Goal: Task Accomplishment & Management: Complete application form

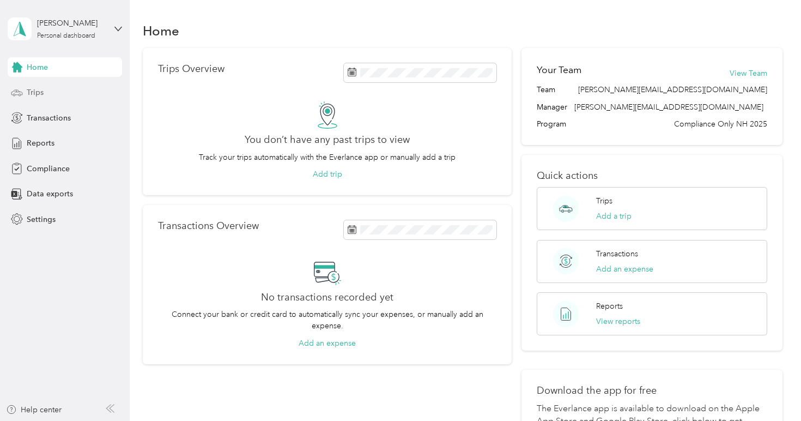
click at [37, 94] on span "Trips" at bounding box center [35, 92] width 17 height 11
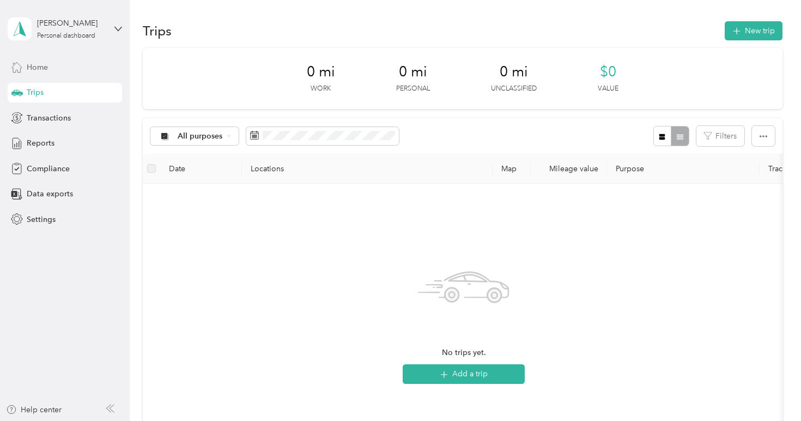
click at [67, 70] on div "Home" at bounding box center [65, 67] width 114 height 20
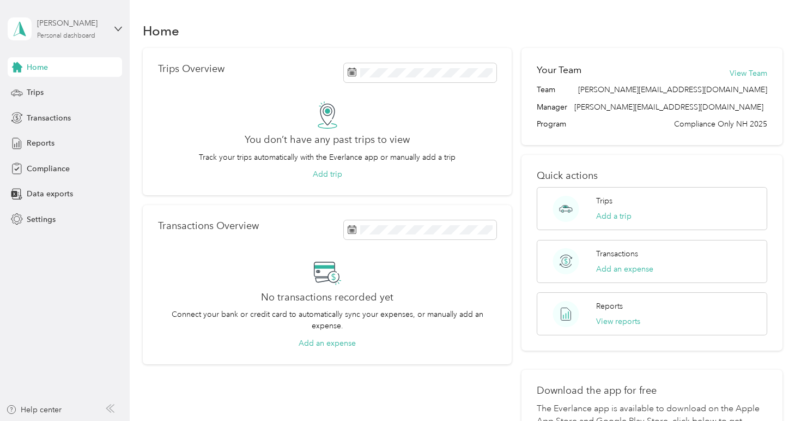
click at [104, 27] on div "[PERSON_NAME]" at bounding box center [71, 22] width 68 height 11
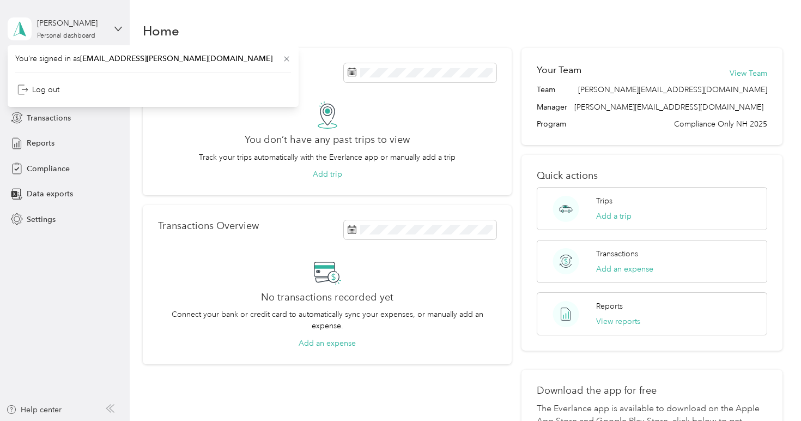
click at [107, 16] on div "[PERSON_NAME] Personal dashboard" at bounding box center [65, 29] width 114 height 38
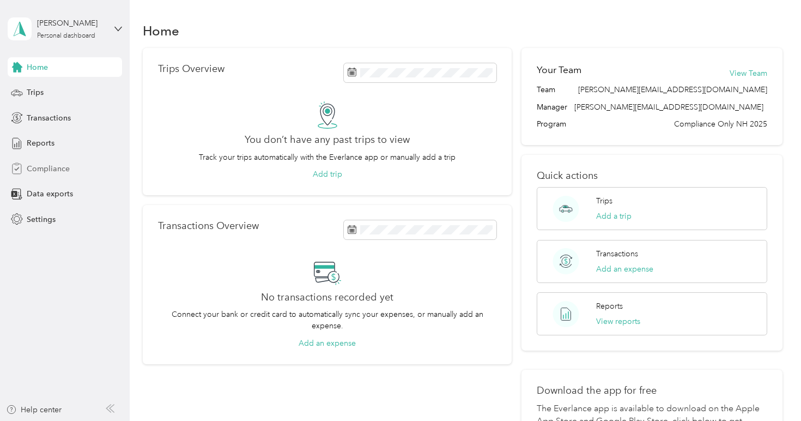
click at [61, 167] on span "Compliance" at bounding box center [48, 168] width 43 height 11
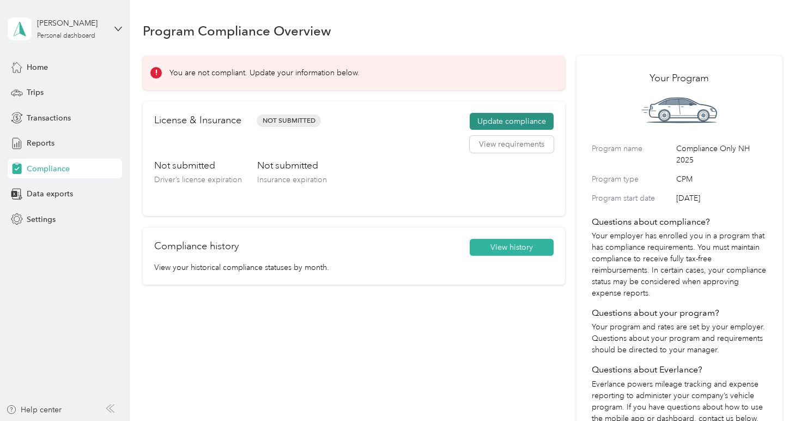
click at [503, 121] on button "Update compliance" at bounding box center [512, 121] width 84 height 17
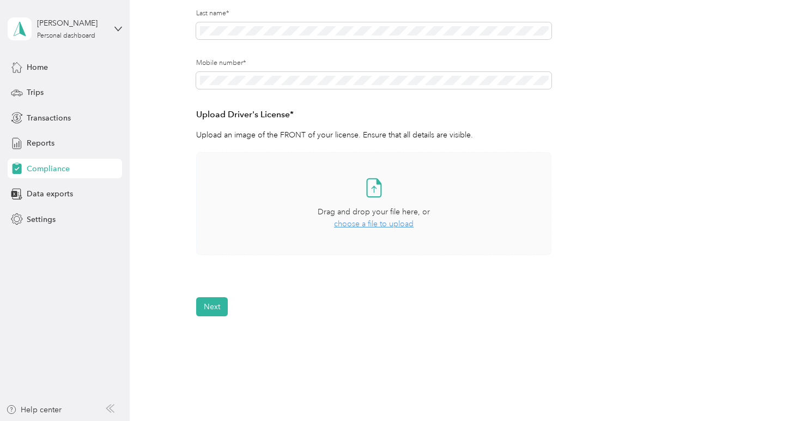
scroll to position [242, 0]
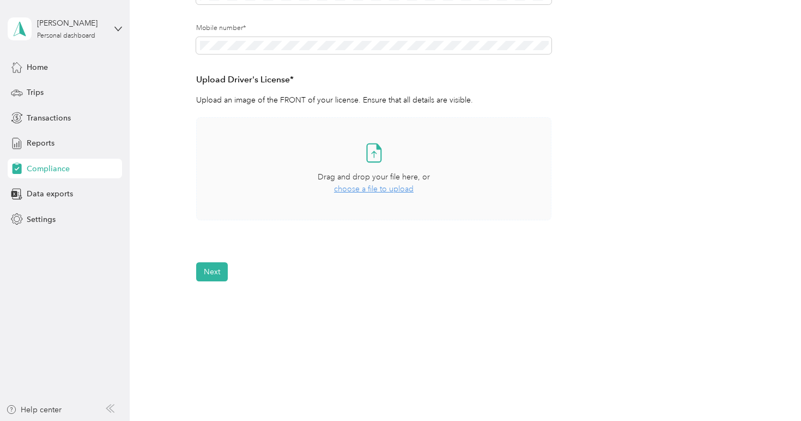
click at [364, 184] on span "choose a file to upload" at bounding box center [374, 188] width 80 height 9
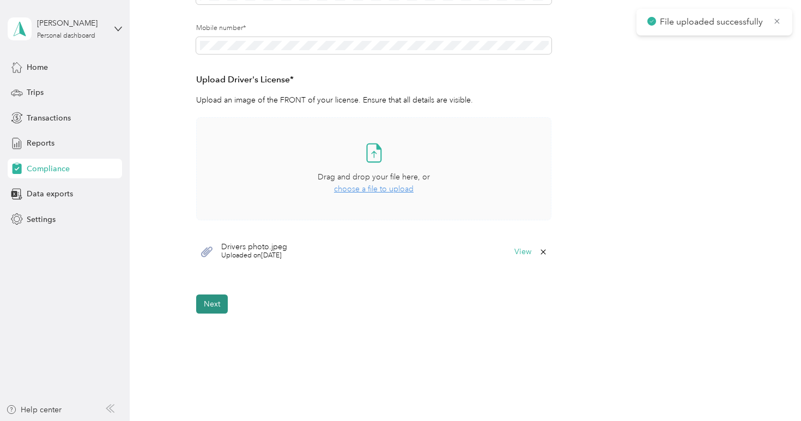
click at [218, 302] on button "Next" at bounding box center [212, 303] width 32 height 19
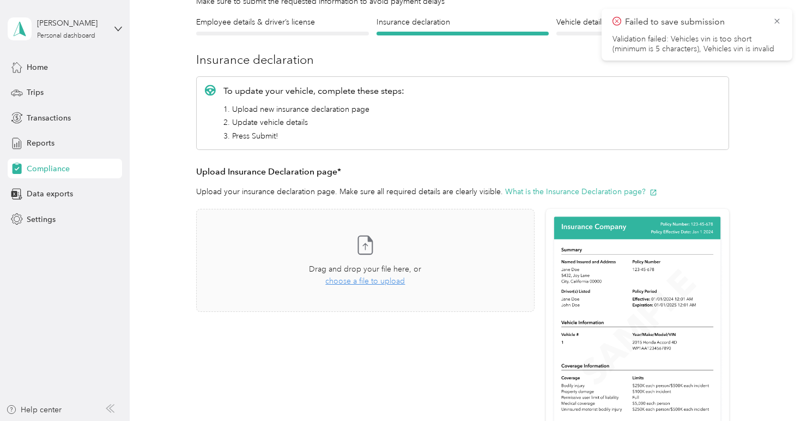
scroll to position [94, 0]
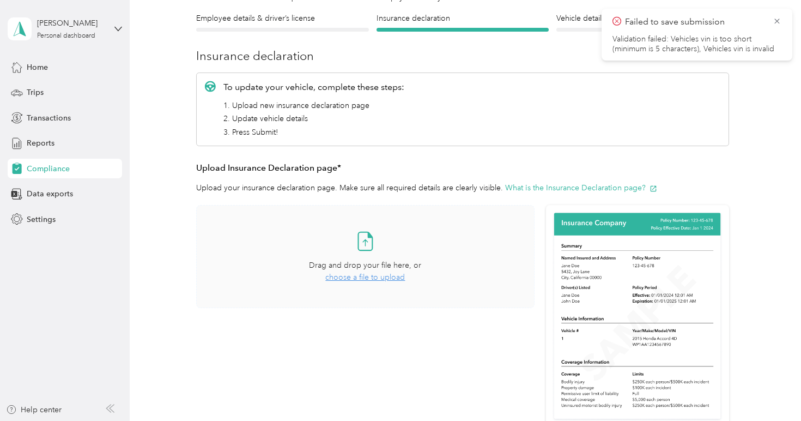
click at [383, 278] on span "choose a file to upload" at bounding box center [365, 277] width 80 height 9
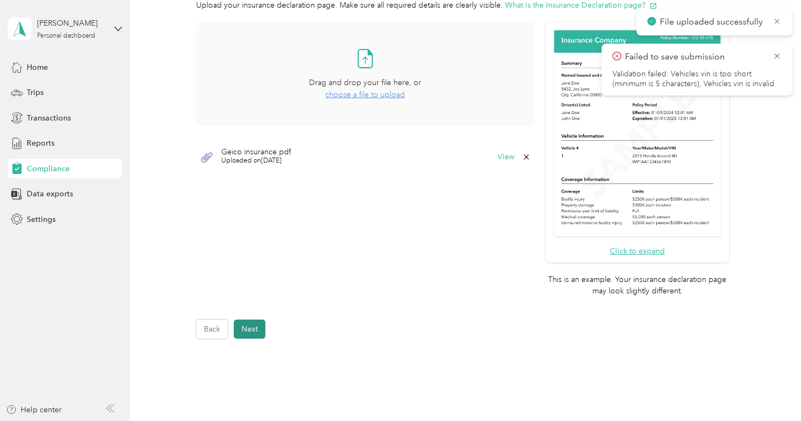
click at [256, 321] on button "Next" at bounding box center [250, 328] width 32 height 19
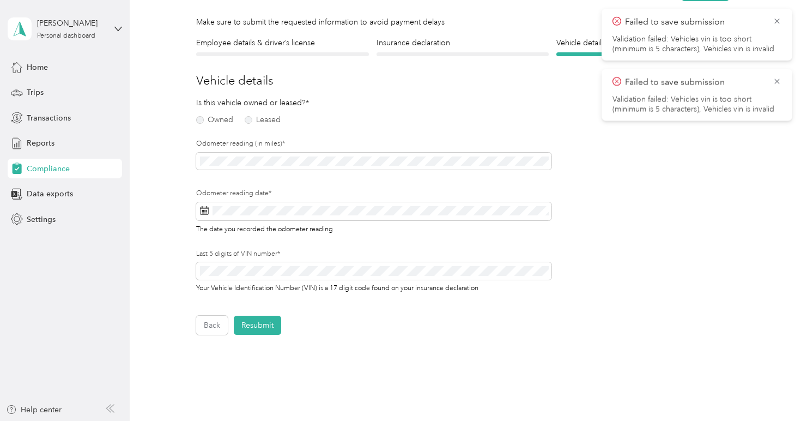
scroll to position [65, 0]
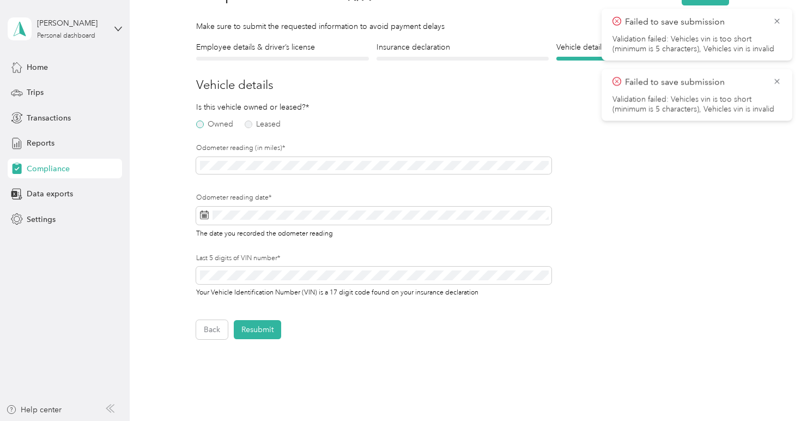
click at [203, 122] on label "Owned" at bounding box center [214, 124] width 37 height 8
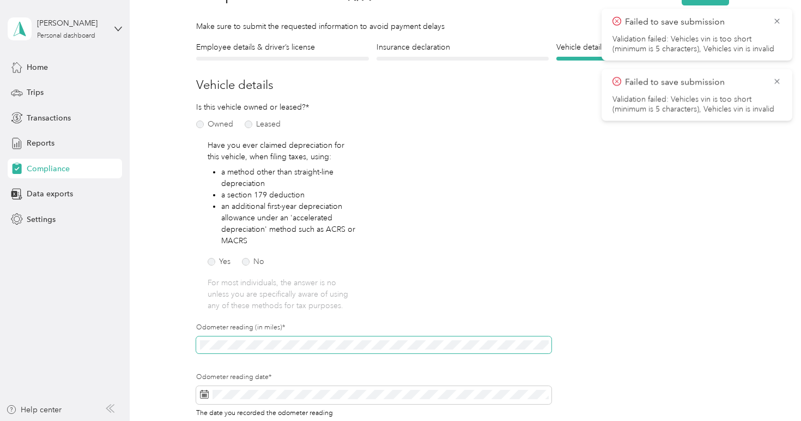
click at [274, 349] on span at bounding box center [373, 344] width 355 height 17
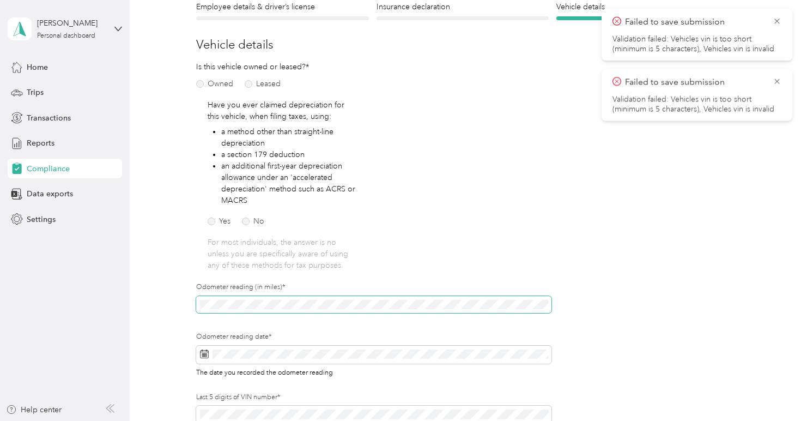
scroll to position [116, 0]
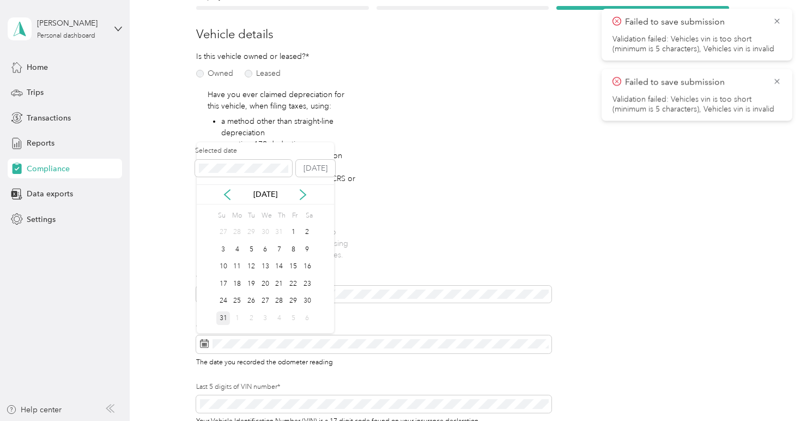
click at [225, 317] on div "31" at bounding box center [223, 318] width 14 height 14
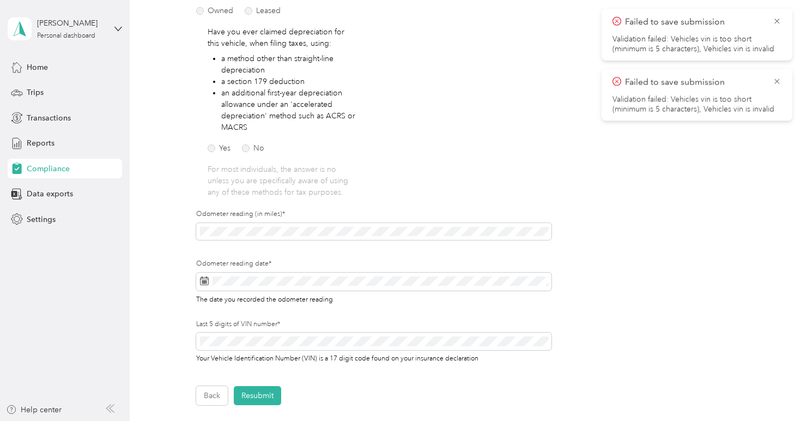
scroll to position [184, 0]
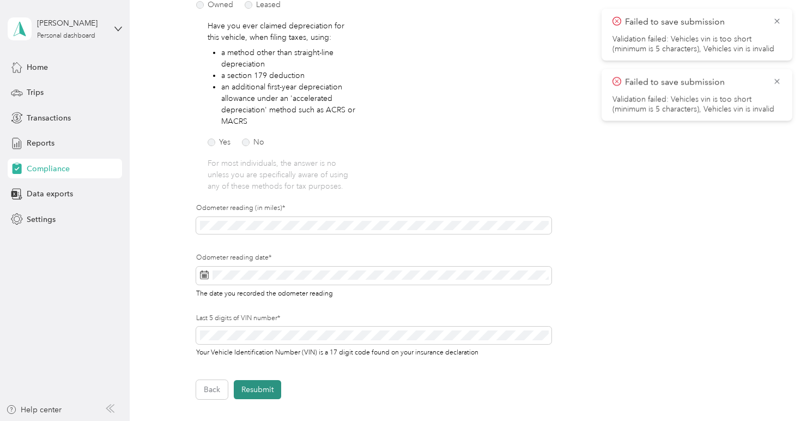
click at [255, 386] on button "Resubmit" at bounding box center [257, 389] width 47 height 19
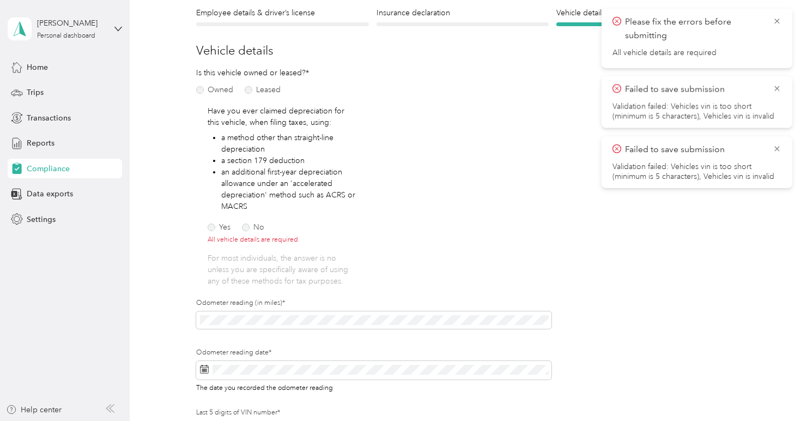
scroll to position [98, 0]
click at [247, 229] on label "No" at bounding box center [253, 229] width 22 height 8
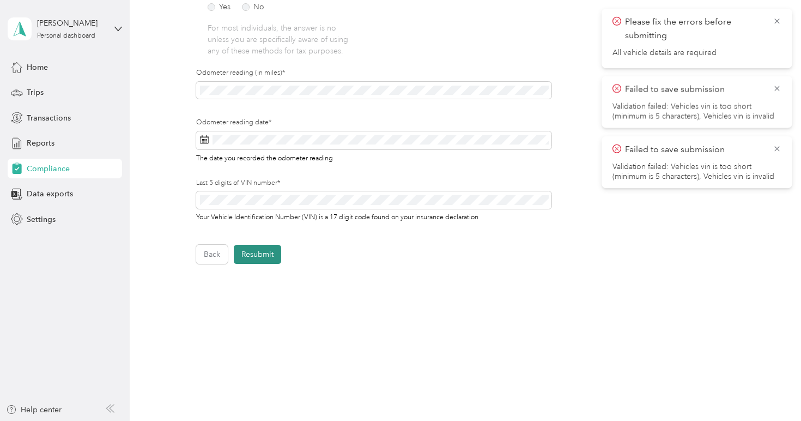
click at [274, 253] on button "Resubmit" at bounding box center [257, 254] width 47 height 19
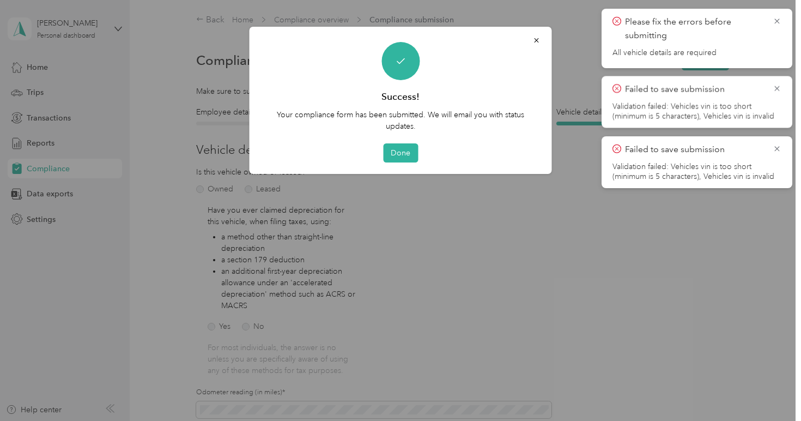
scroll to position [0, 0]
click at [396, 153] on button "Done" at bounding box center [400, 152] width 35 height 19
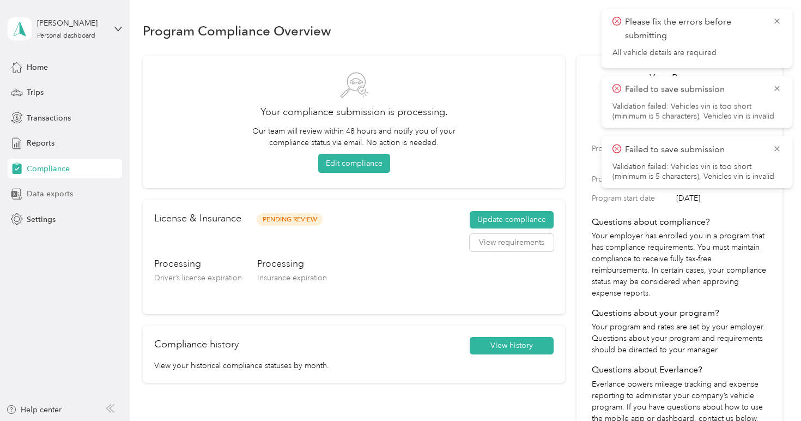
click at [78, 190] on div "Data exports" at bounding box center [65, 194] width 114 height 20
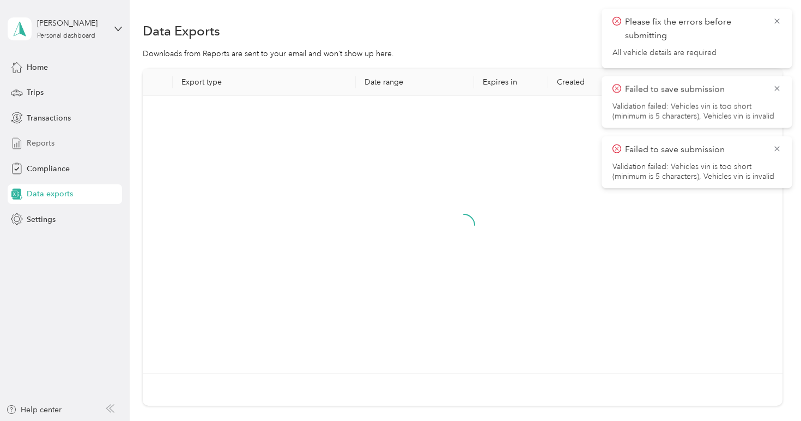
click at [74, 149] on div "Reports" at bounding box center [65, 144] width 114 height 20
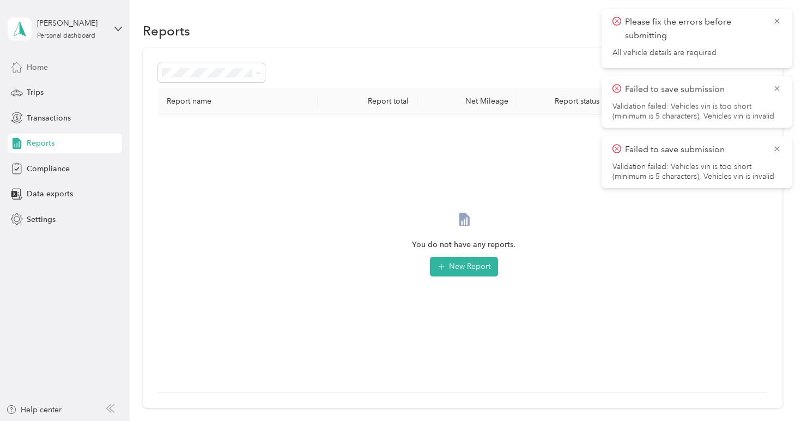
click at [42, 76] on div "Home" at bounding box center [65, 67] width 114 height 20
